Goal: Information Seeking & Learning: Learn about a topic

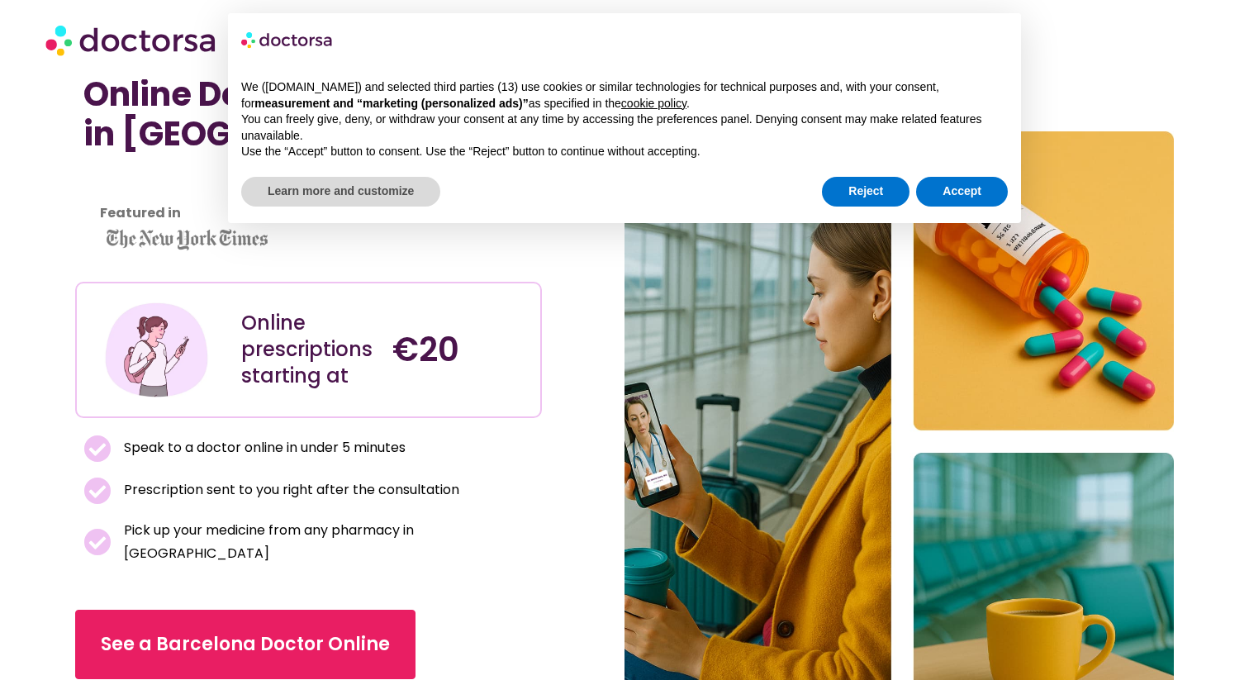
scroll to position [54, 0]
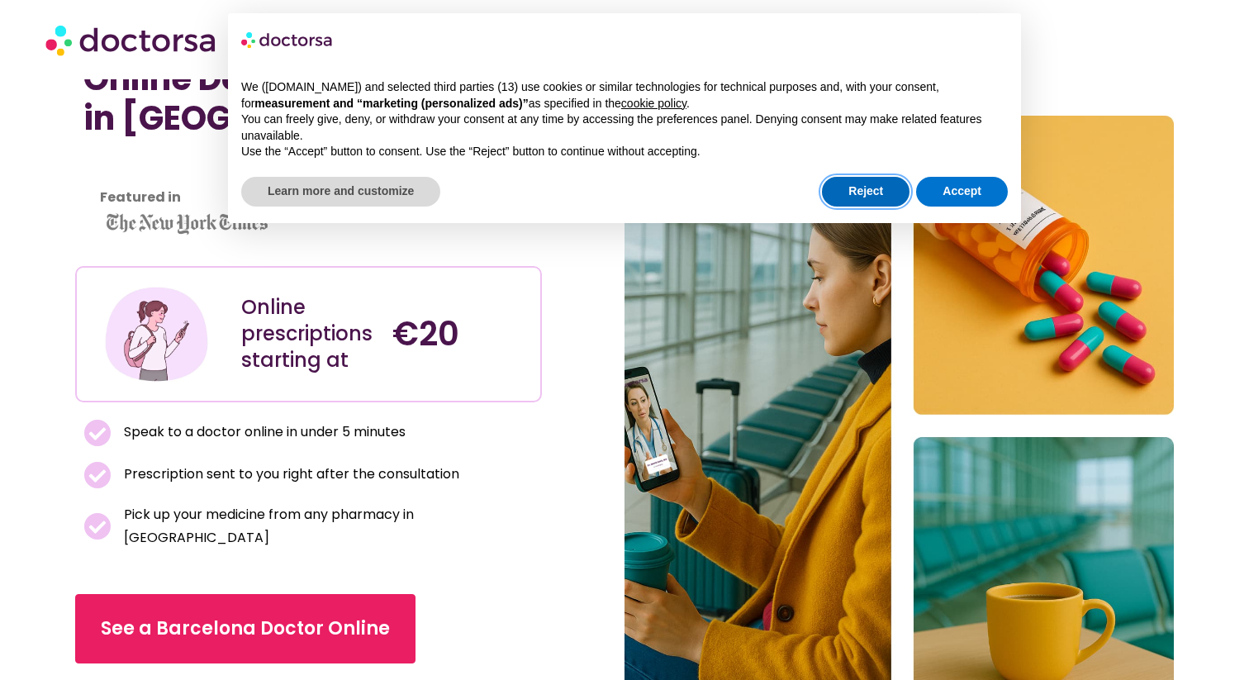
click at [871, 188] on button "Reject" at bounding box center [866, 192] width 88 height 30
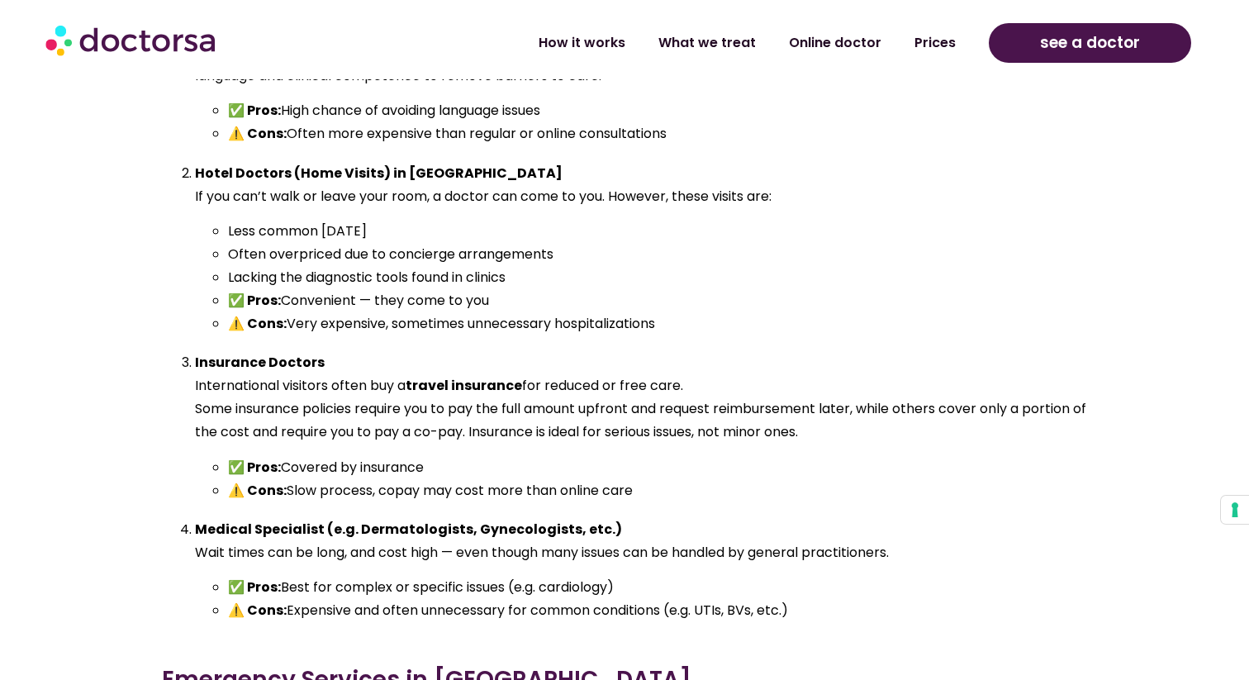
scroll to position [8810, 0]
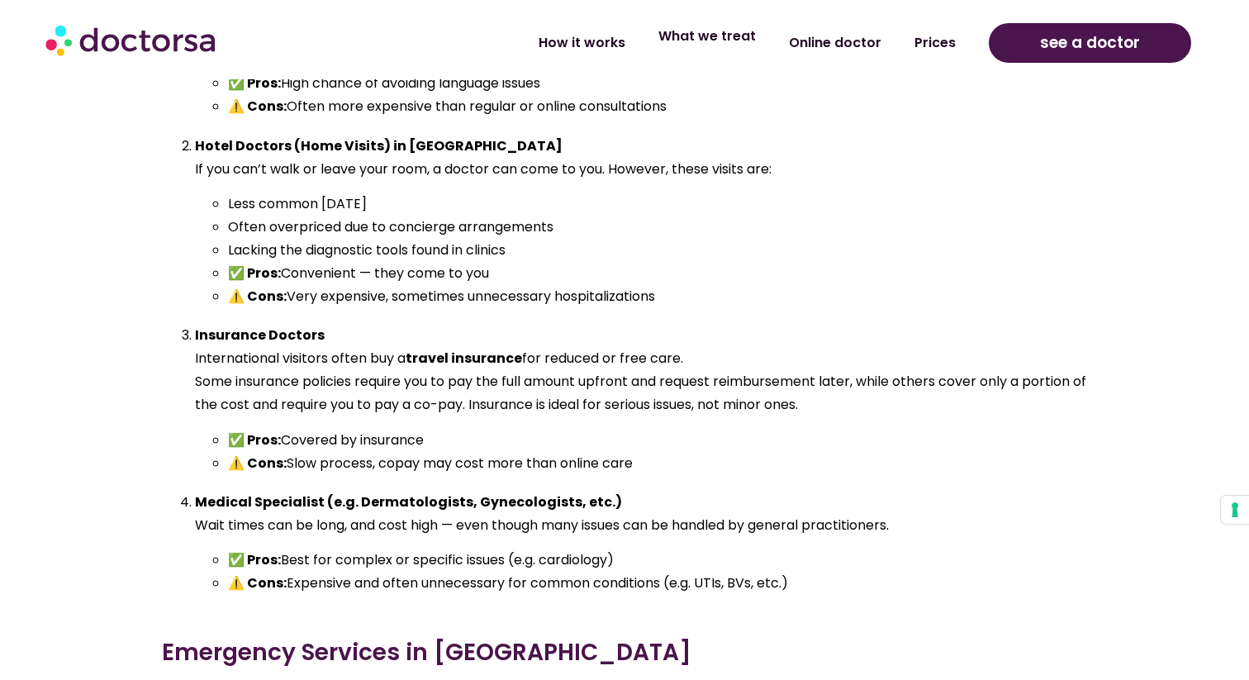
click at [701, 51] on link "What we treat" at bounding box center [707, 36] width 131 height 38
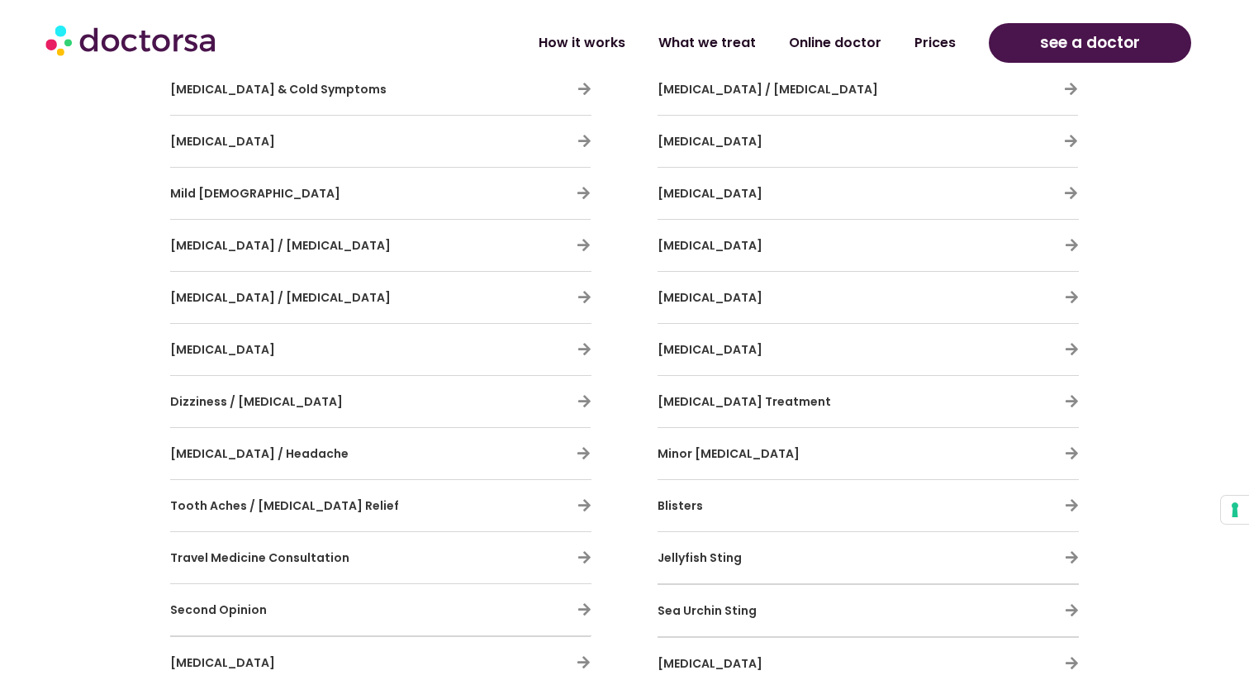
scroll to position [1305, 0]
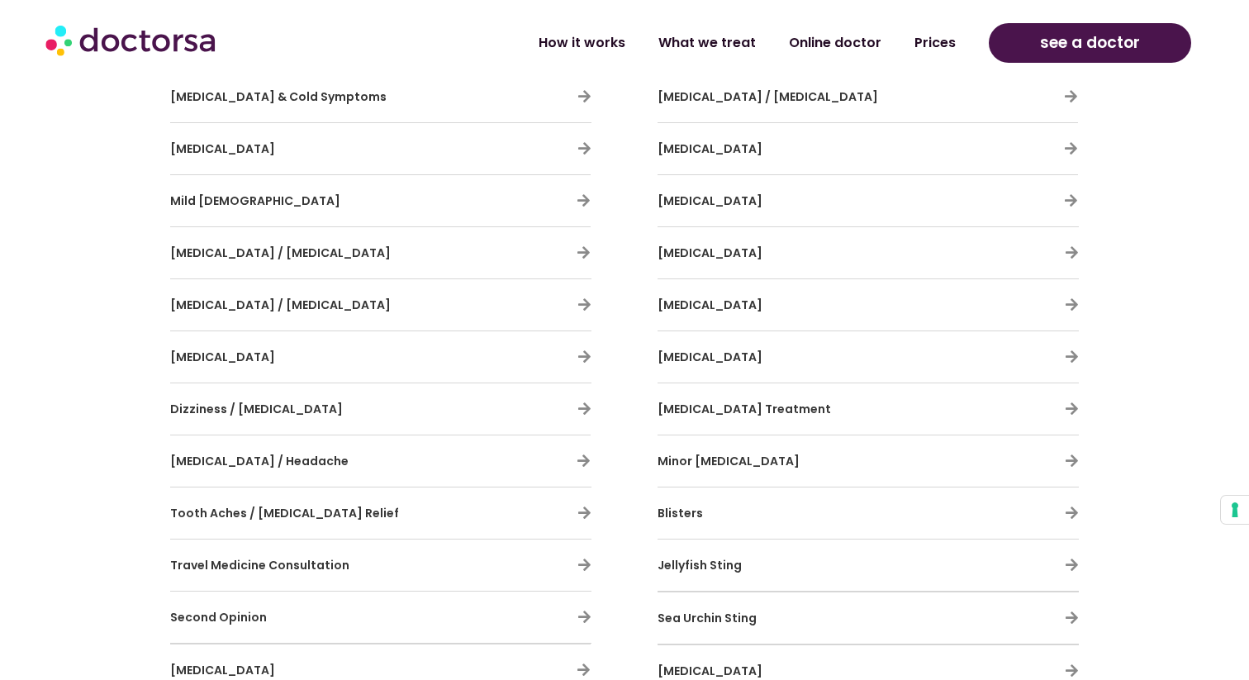
click at [309, 141] on h3 "[MEDICAL_DATA]" at bounding box center [332, 148] width 325 height 35
click at [586, 147] on icon at bounding box center [584, 148] width 14 height 14
click at [587, 147] on icon at bounding box center [584, 148] width 14 height 14
click at [585, 149] on icon at bounding box center [584, 148] width 14 height 14
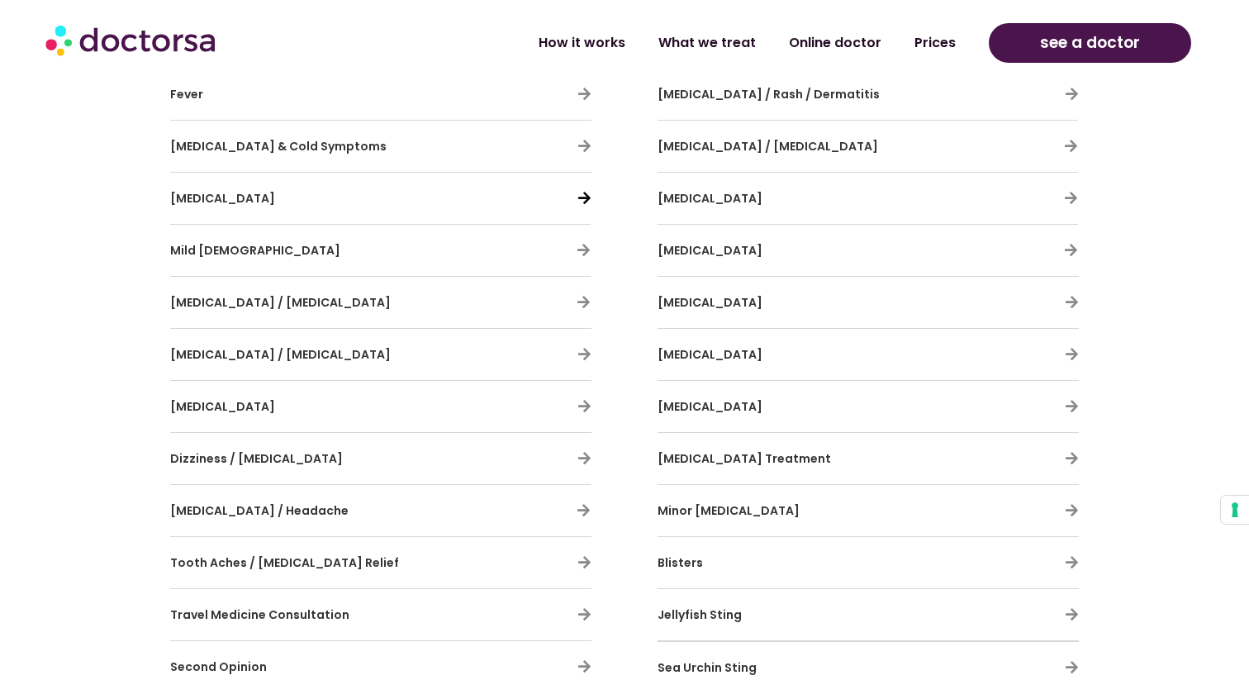
scroll to position [1248, 0]
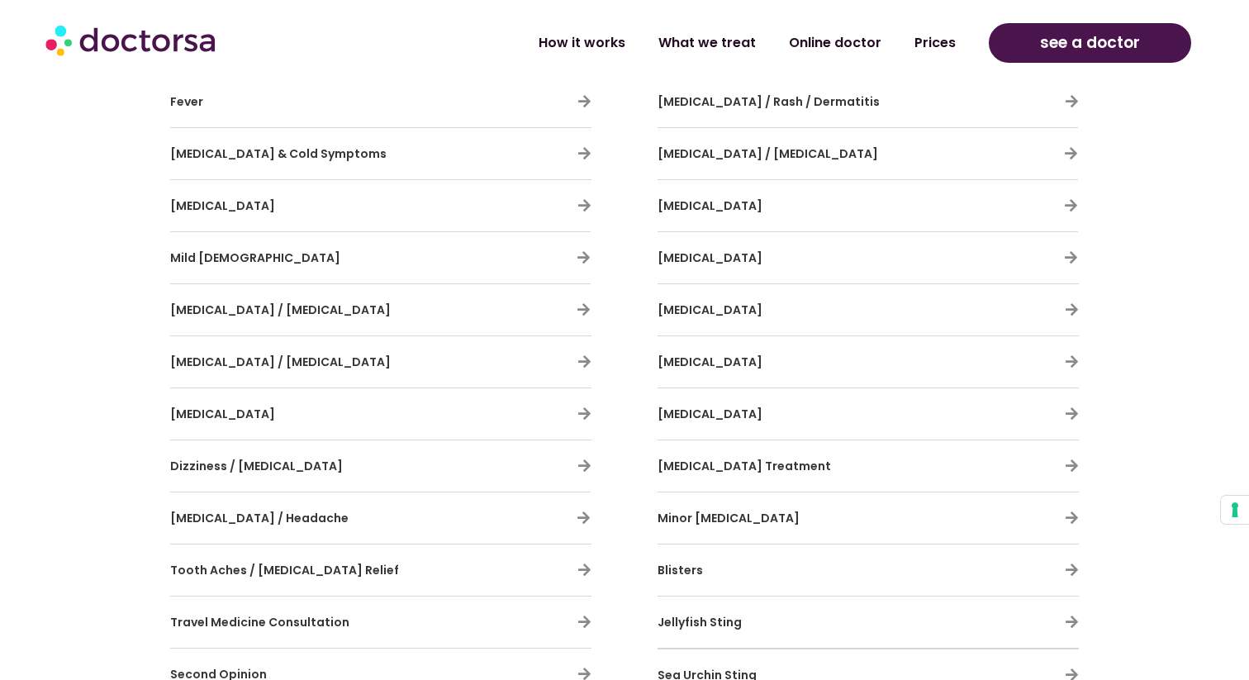
click at [571, 207] on div "[MEDICAL_DATA]" at bounding box center [380, 205] width 421 height 35
click at [579, 207] on icon at bounding box center [584, 205] width 14 height 14
click at [1075, 203] on icon at bounding box center [1071, 205] width 14 height 14
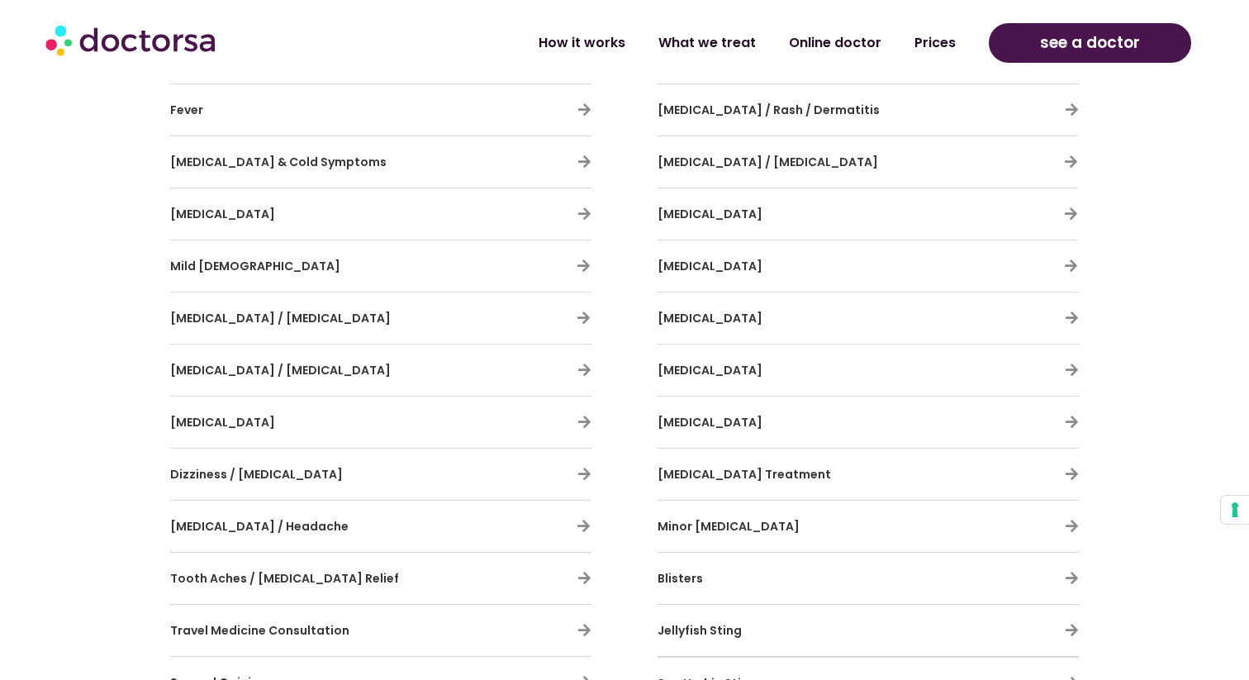
scroll to position [1248, 0]
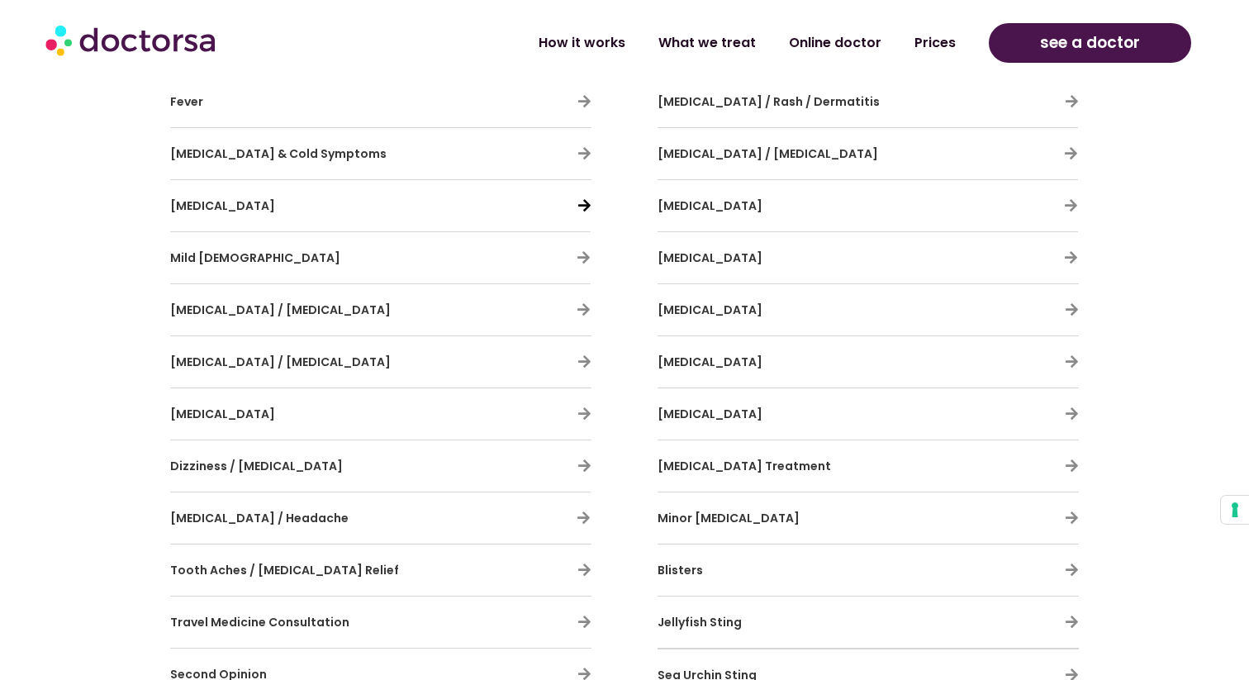
click at [585, 203] on icon at bounding box center [584, 205] width 14 height 14
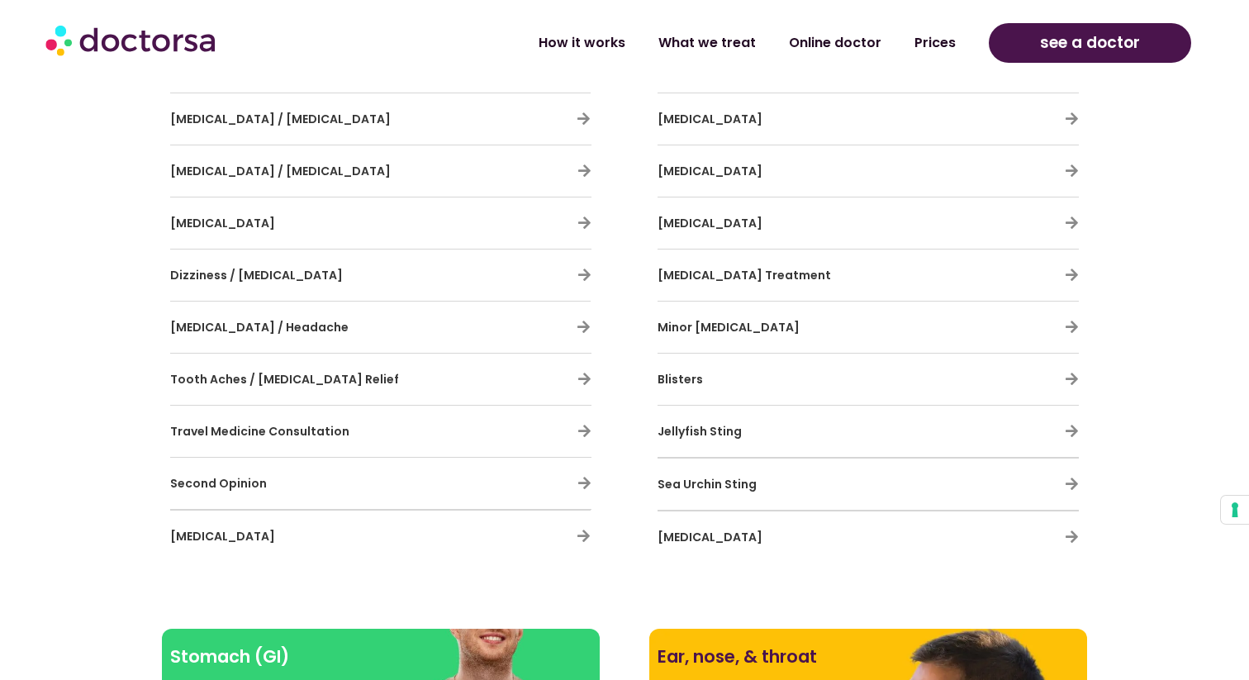
scroll to position [1457, 0]
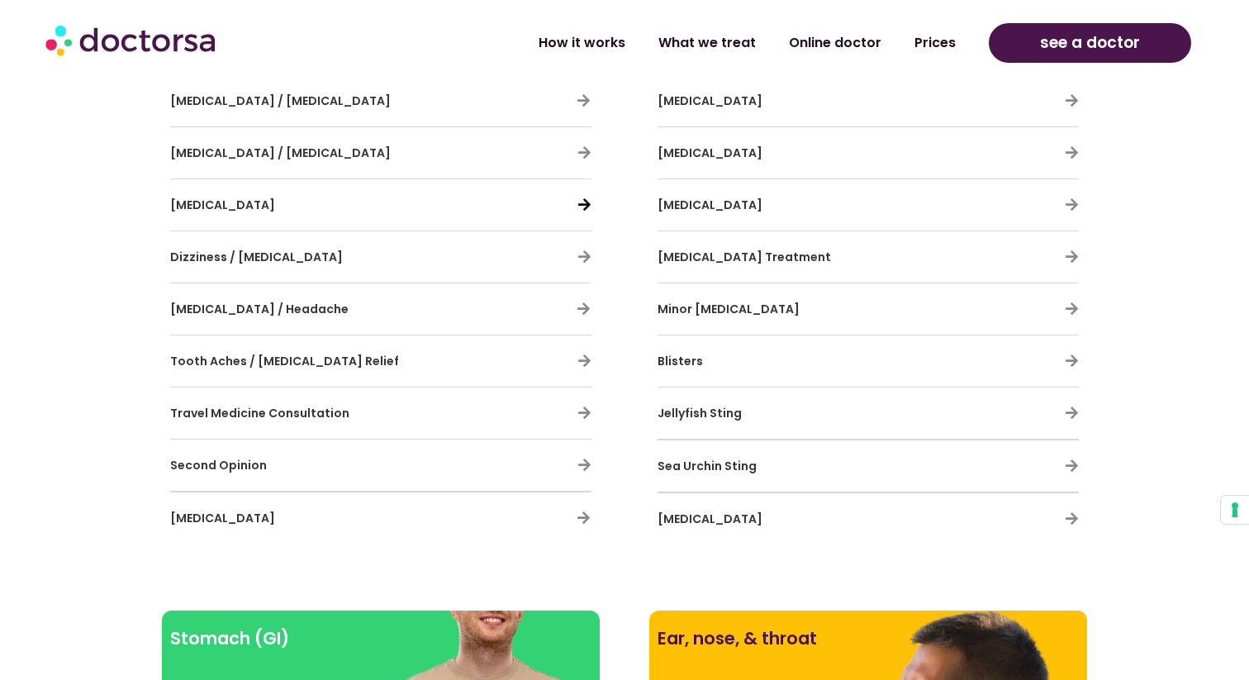
click at [586, 206] on icon at bounding box center [584, 204] width 14 height 14
click at [585, 205] on icon at bounding box center [584, 204] width 14 height 14
drag, startPoint x: 284, startPoint y: 213, endPoint x: 149, endPoint y: 193, distance: 136.9
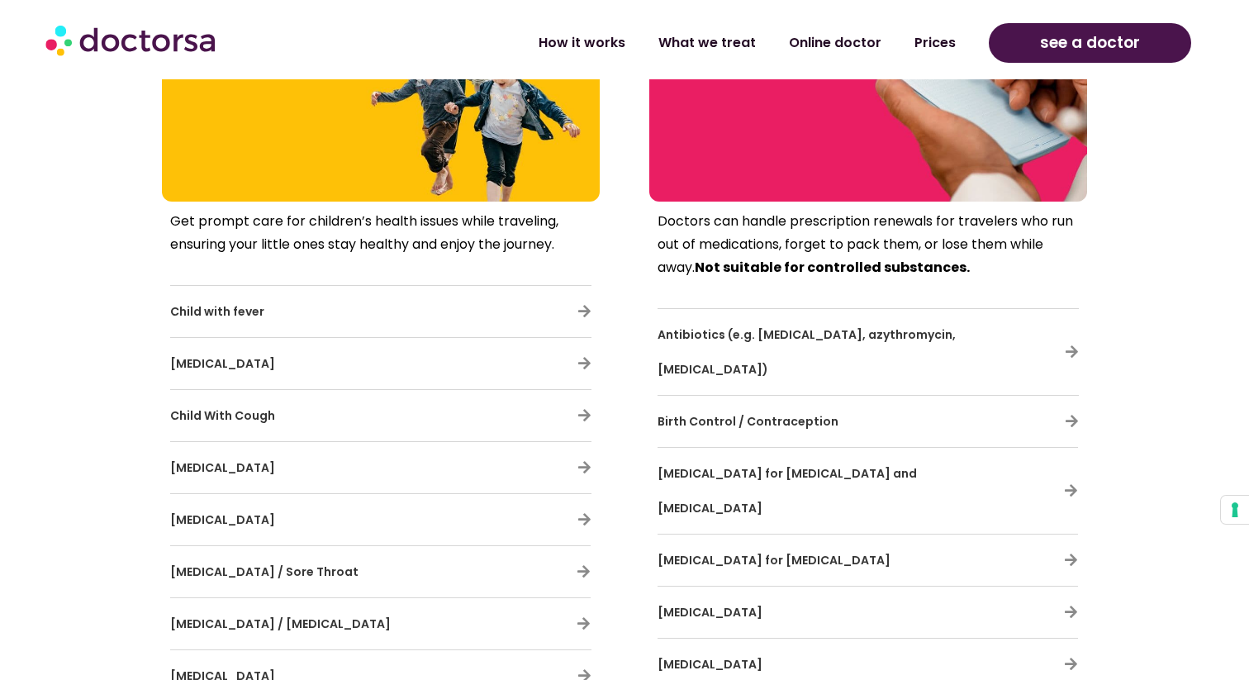
scroll to position [4309, 0]
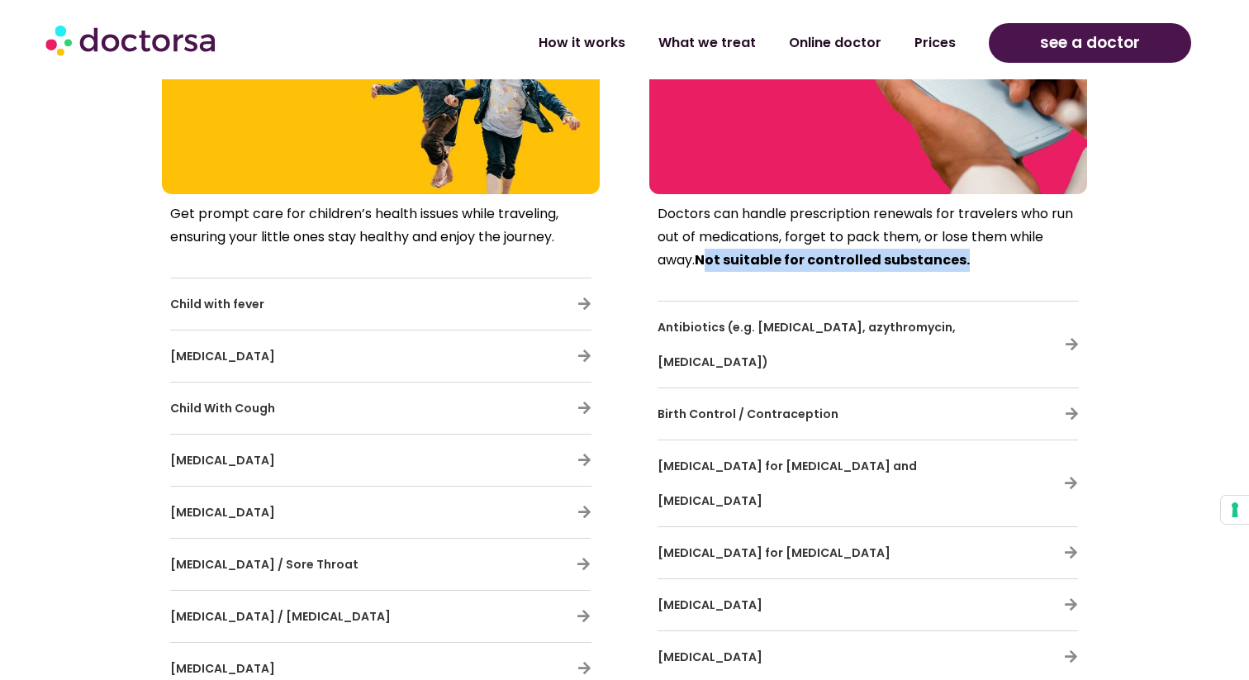
drag, startPoint x: 707, startPoint y: 264, endPoint x: 971, endPoint y: 285, distance: 265.1
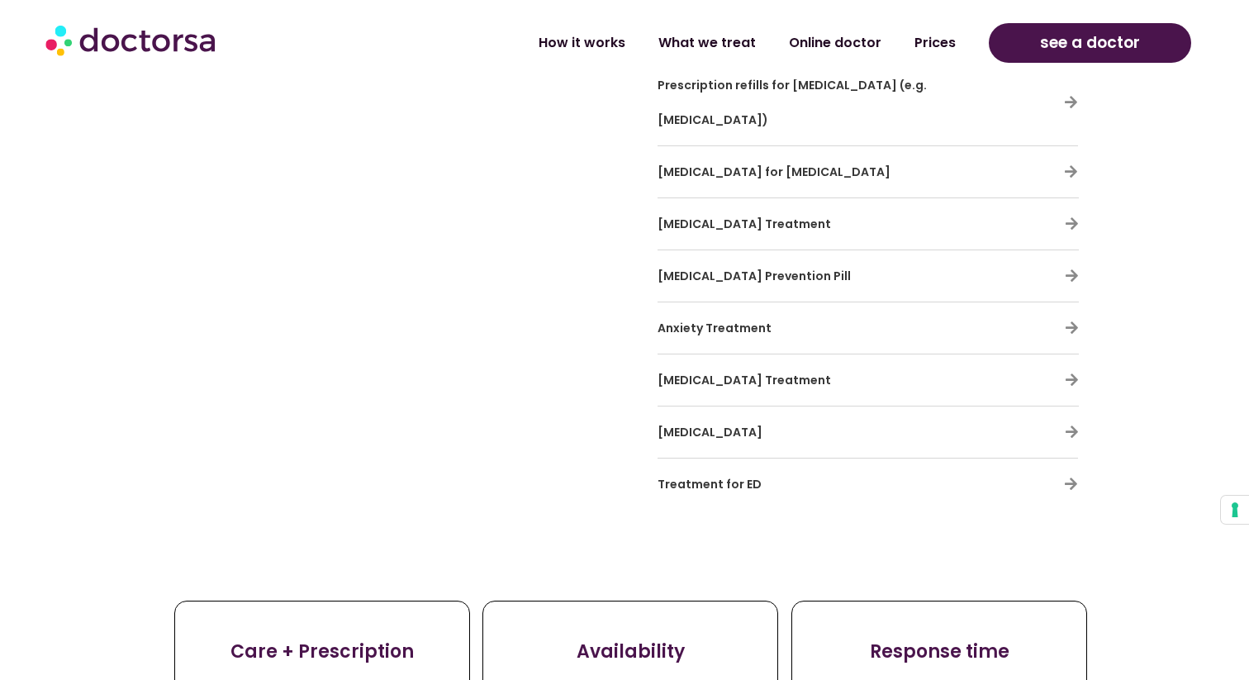
scroll to position [5299, 0]
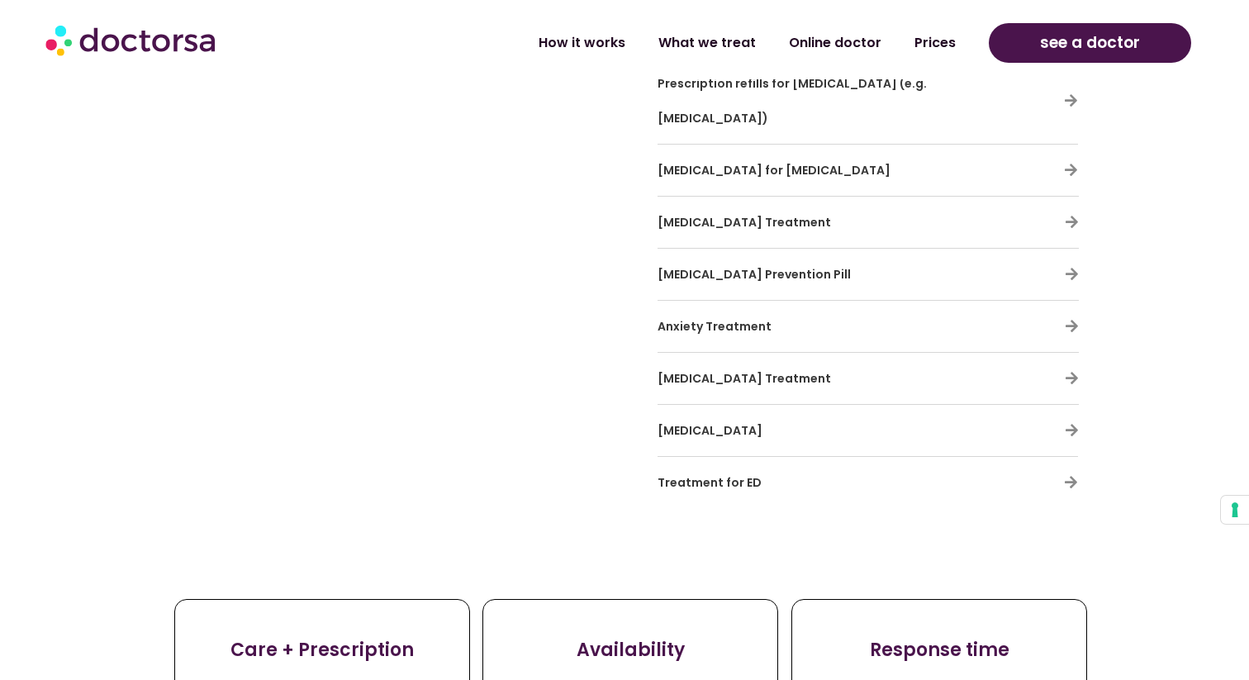
click at [929, 309] on h3 "Anxiety Treatment" at bounding box center [820, 326] width 325 height 35
click at [1069, 319] on icon at bounding box center [1072, 326] width 14 height 14
click at [1052, 309] on div "Anxiety Treatment" at bounding box center [868, 326] width 421 height 35
click at [1076, 319] on icon at bounding box center [1072, 326] width 14 height 14
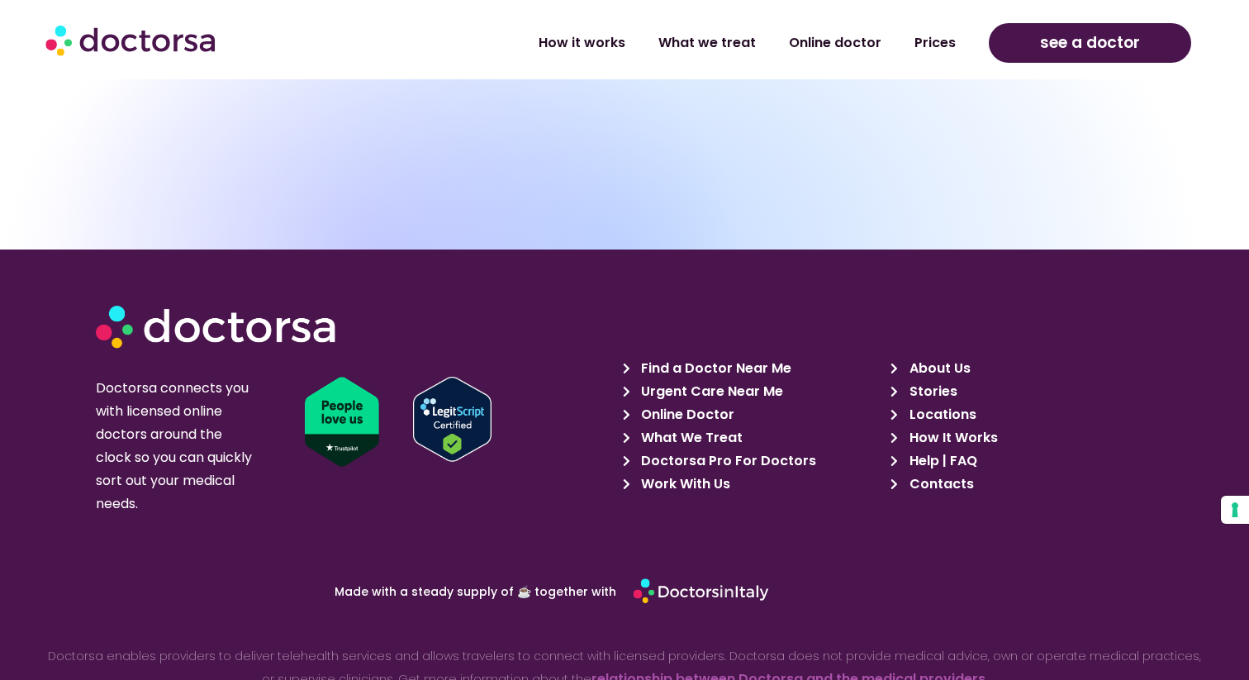
scroll to position [8448, 0]
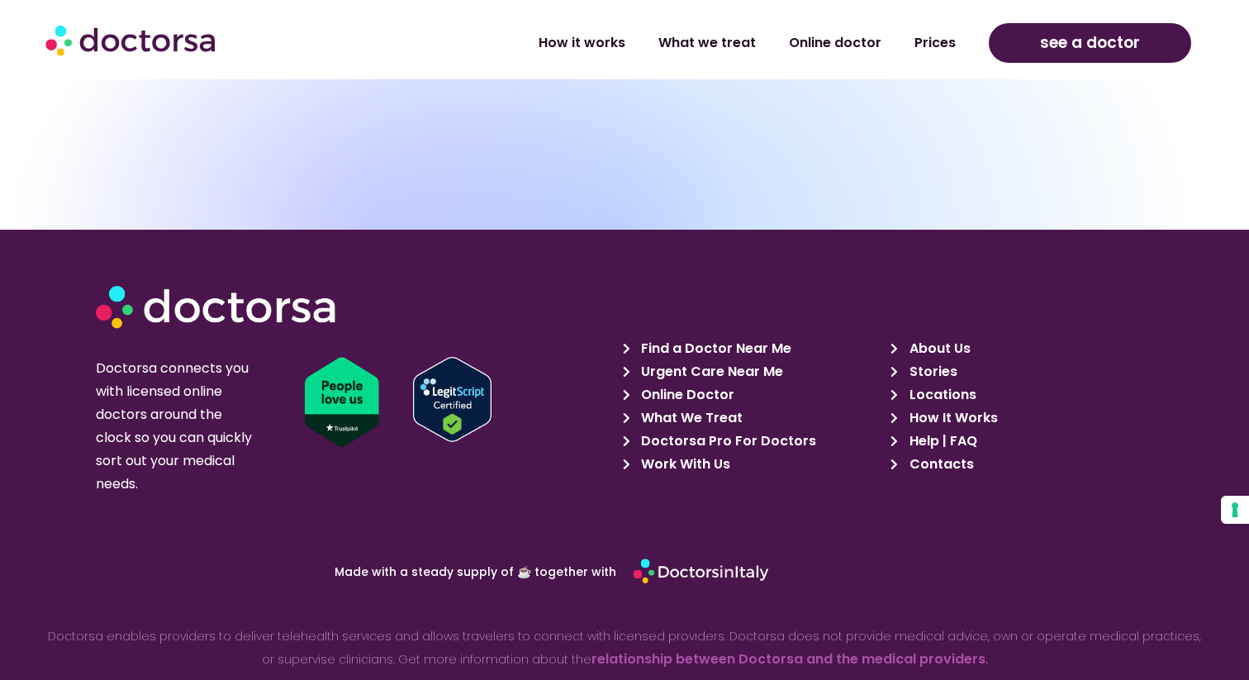
click at [703, 406] on span "What We Treat" at bounding box center [690, 417] width 106 height 23
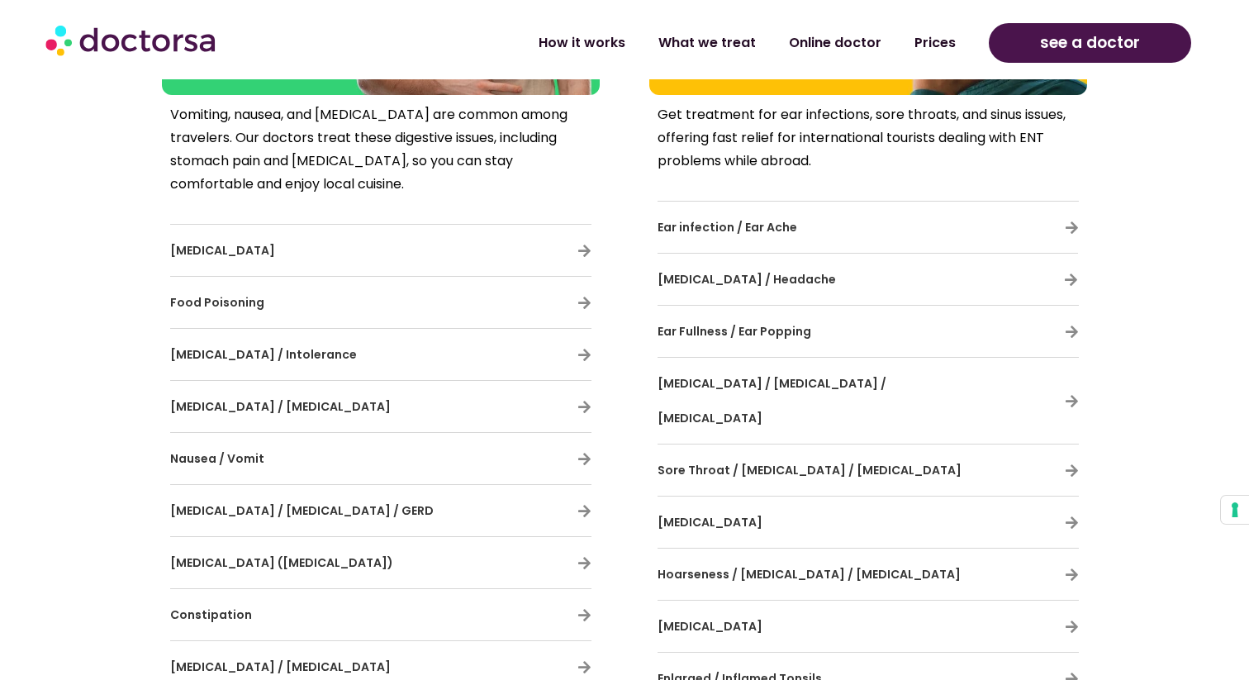
scroll to position [2295, 0]
